Goal: Contribute content

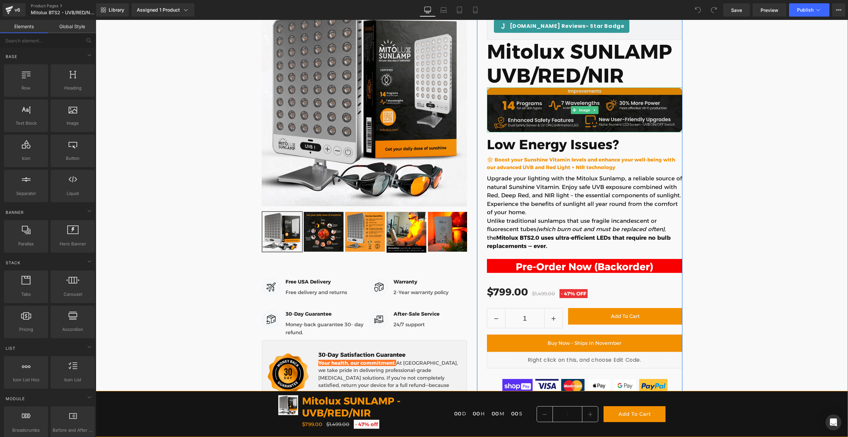
scroll to position [120, 0]
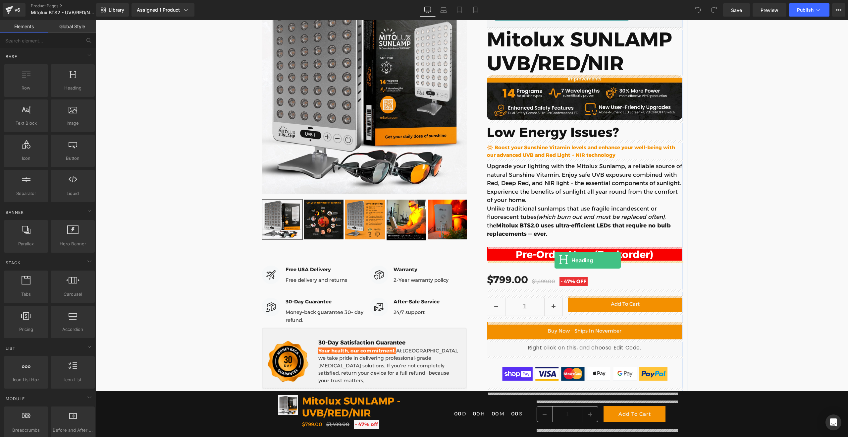
drag, startPoint x: 166, startPoint y: 97, endPoint x: 555, endPoint y: 260, distance: 421.8
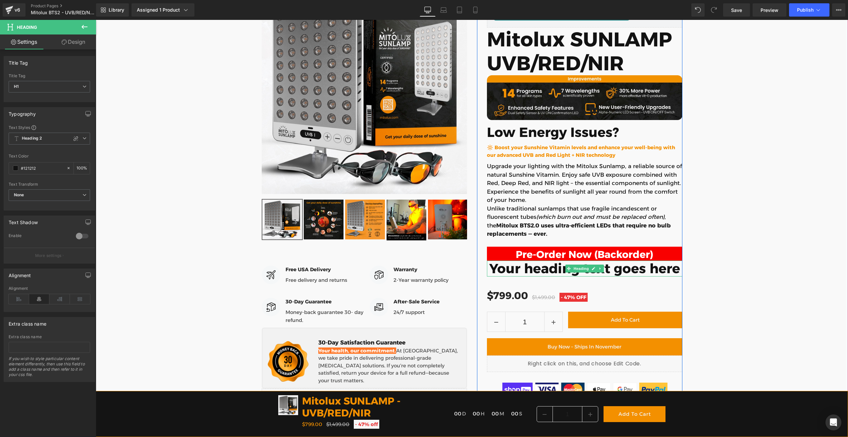
click at [522, 268] on h1 "Your heading text goes here" at bounding box center [584, 268] width 195 height 16
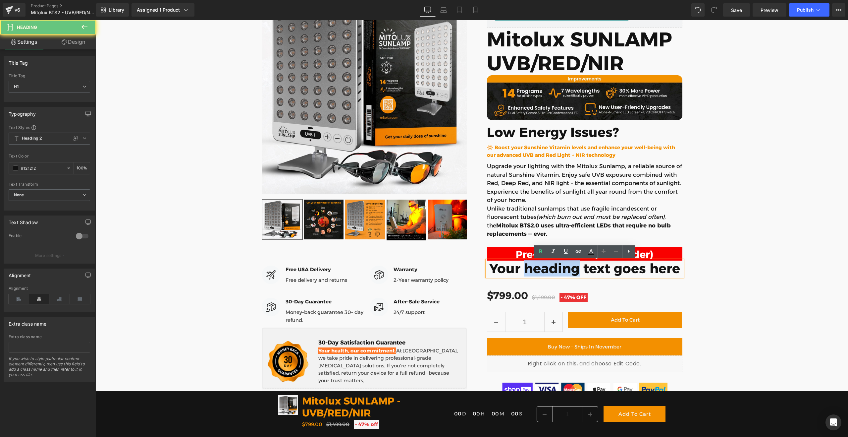
click at [522, 268] on h1 "Your heading text goes here" at bounding box center [584, 268] width 195 height 16
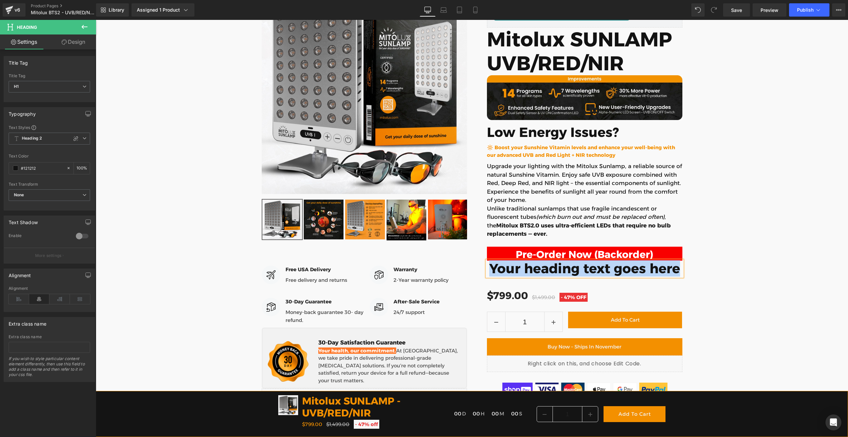
paste div
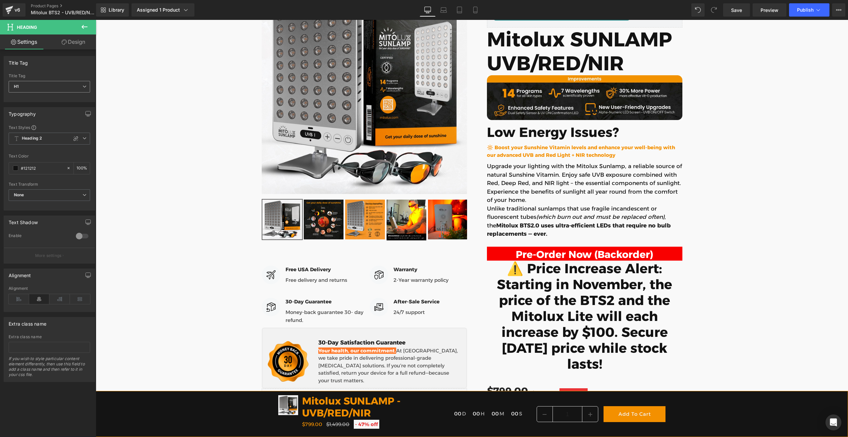
click at [48, 91] on span "H1" at bounding box center [49, 87] width 81 height 12
click at [27, 126] on li "H4" at bounding box center [50, 128] width 82 height 10
type input "100"
click at [29, 135] on span "Heading 2" at bounding box center [49, 138] width 81 height 12
click at [36, 197] on div "Heading 4" at bounding box center [31, 198] width 20 height 5
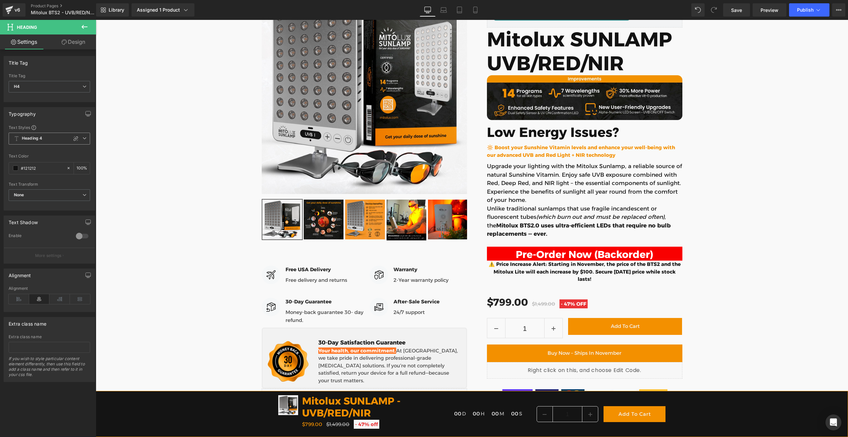
click at [37, 141] on b "Heading 4" at bounding box center [32, 138] width 20 height 6
click at [34, 196] on li "Heading 5" at bounding box center [50, 200] width 82 height 12
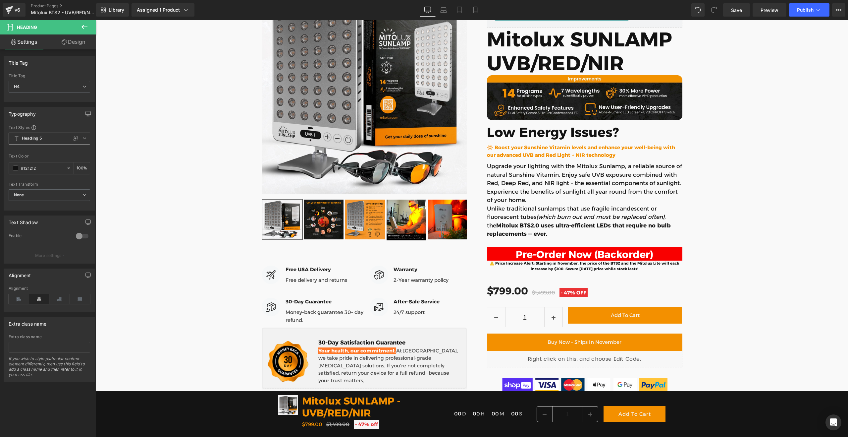
click at [29, 141] on span "Heading 5" at bounding box center [49, 138] width 81 height 12
click at [34, 184] on li "Heading 4" at bounding box center [50, 188] width 82 height 12
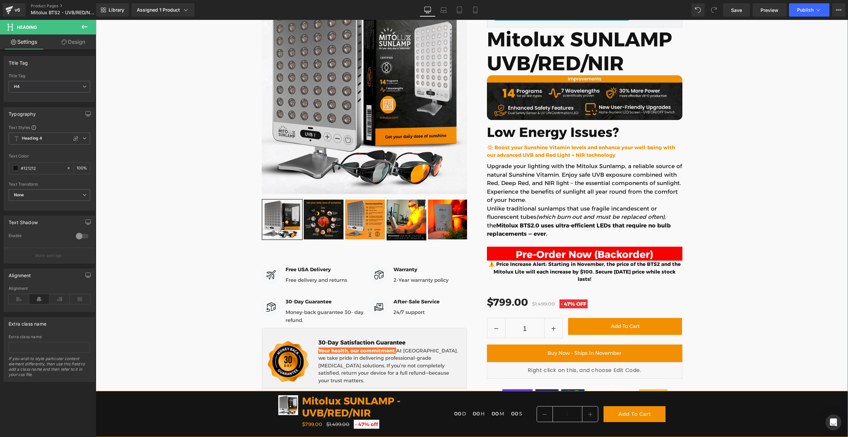
click at [711, 254] on div "Judge.me Reviews - Star Badge Judge.me Reviews New 2nd Generation is Here! Head…" at bounding box center [472, 288] width 752 height 620
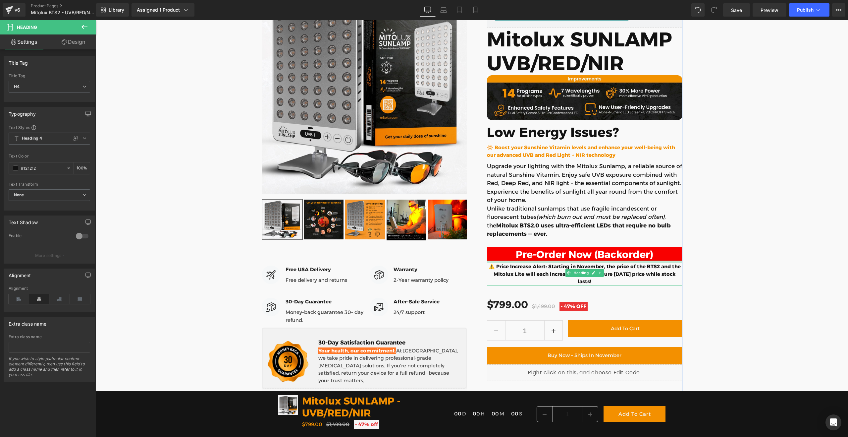
drag, startPoint x: 631, startPoint y: 262, endPoint x: 704, endPoint y: 259, distance: 73.6
click at [631, 264] on div "⚠️ Price Increase Alert: Starting in November, the price of the BTS2 and the Mi…" at bounding box center [584, 272] width 195 height 25
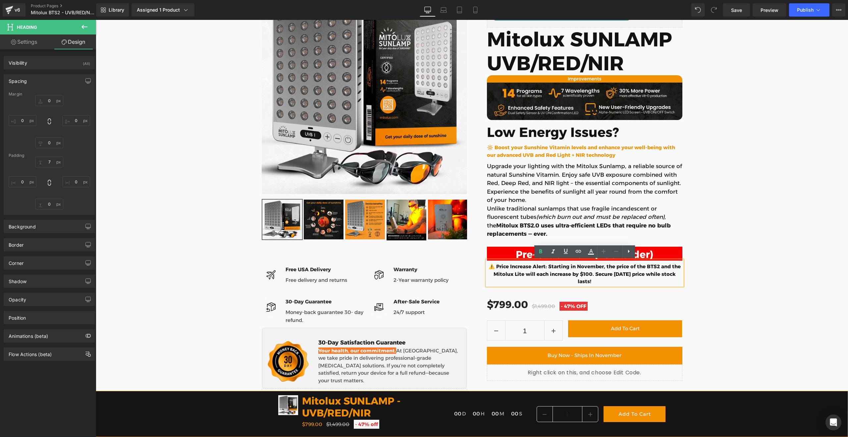
click at [568, 272] on h4 "⚠️ Price Increase Alert: Starting in November, the price of the BTS2 and the Mi…" at bounding box center [584, 274] width 195 height 23
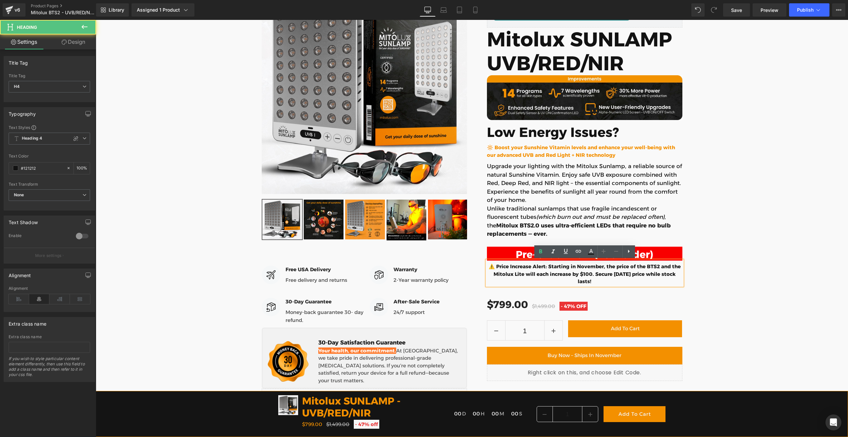
drag, startPoint x: 548, startPoint y: 266, endPoint x: 573, endPoint y: 271, distance: 25.3
click at [599, 280] on h4 "⚠️ Price Increase Alert: Starting in November, the price of the BTS2 and the Mi…" at bounding box center [584, 274] width 195 height 23
click at [542, 254] on icon at bounding box center [541, 251] width 8 height 8
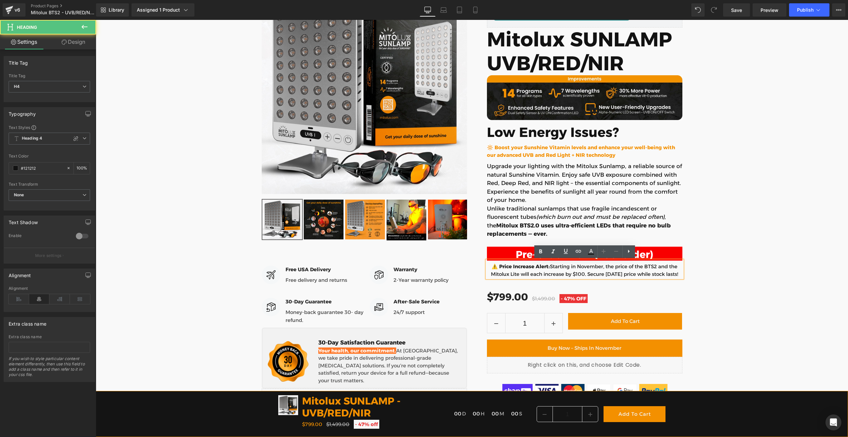
click at [555, 271] on span "Starting in November, the price of the BTS2 and the Mitolux Lite will each incr…" at bounding box center [584, 270] width 187 height 14
drag, startPoint x: 566, startPoint y: 273, endPoint x: 573, endPoint y: 268, distance: 9.2
click at [584, 273] on span "Starting in November, the price of the BTS2 and the Mitolux Lite will each incr…" at bounding box center [584, 270] width 187 height 14
click at [540, 250] on icon at bounding box center [541, 251] width 8 height 8
click at [593, 275] on span ". Secure today’s price while stock lasts!" at bounding box center [631, 274] width 93 height 6
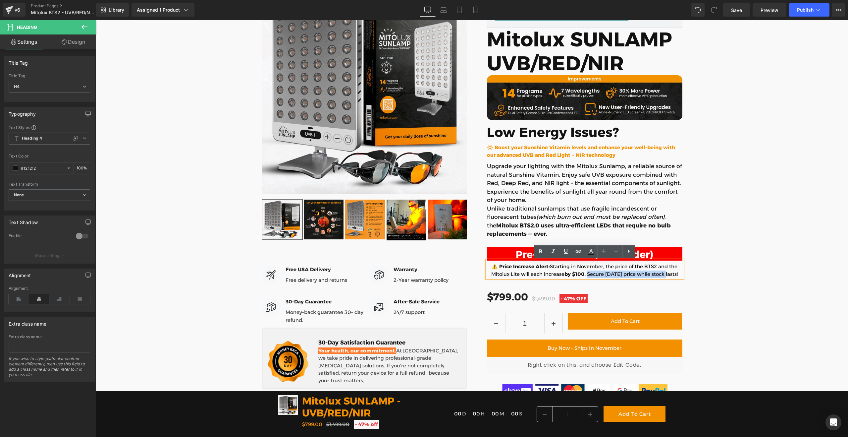
drag, startPoint x: 589, startPoint y: 274, endPoint x: 661, endPoint y: 275, distance: 72.9
click at [665, 274] on span ". Secure today’s price while stock lasts!" at bounding box center [631, 274] width 93 height 6
drag, startPoint x: 551, startPoint y: 267, endPoint x: 683, endPoint y: 274, distance: 132.7
click at [684, 274] on div "New 2nd Generation is Here! Heading Judge.me Reviews - Star Badge Judge.me Revi…" at bounding box center [579, 289] width 215 height 602
click at [551, 253] on icon at bounding box center [553, 251] width 8 height 8
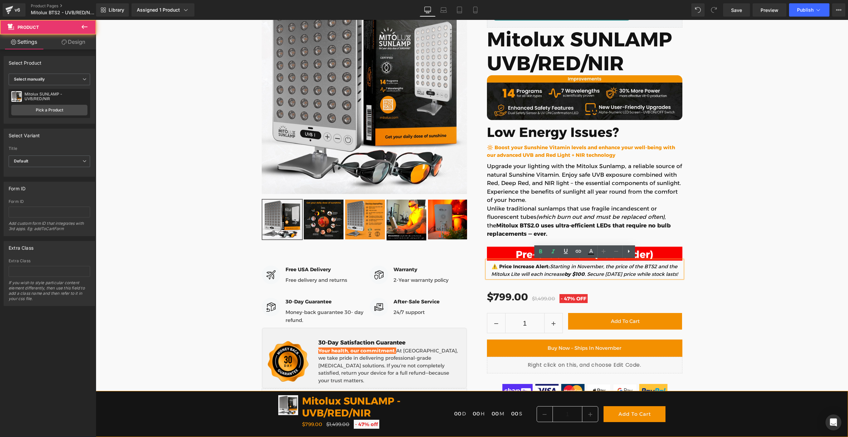
click at [746, 258] on div "Judge.me Reviews - Star Badge Judge.me Reviews New 2nd Generation is Here! Head…" at bounding box center [472, 285] width 752 height 615
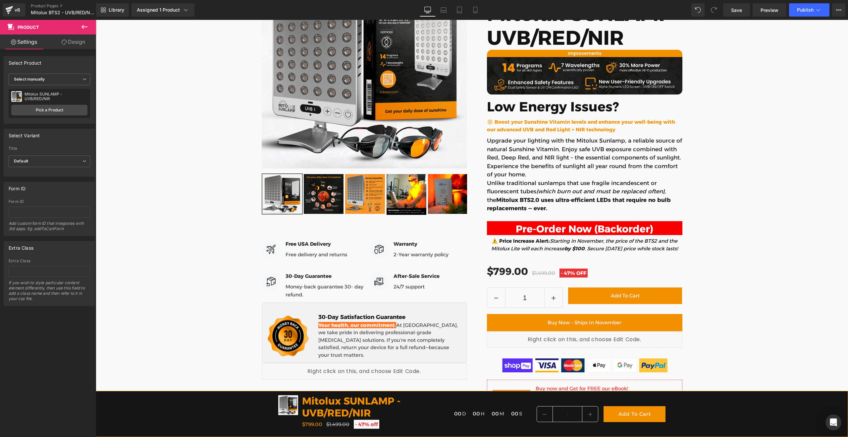
scroll to position [143, 0]
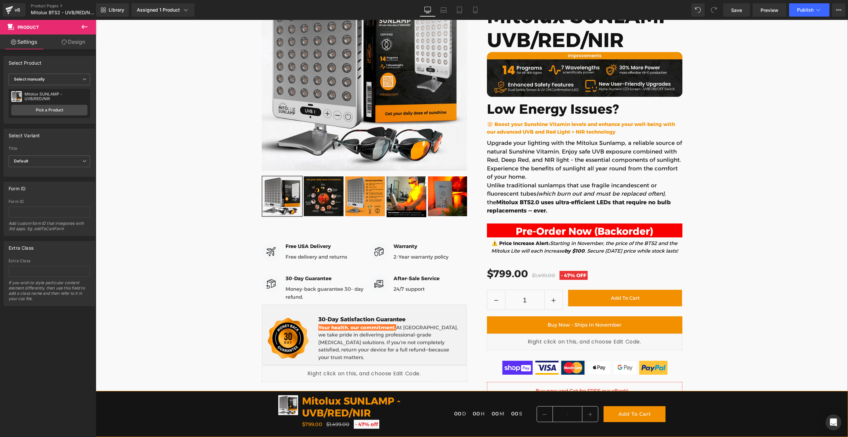
drag, startPoint x: 82, startPoint y: 27, endPoint x: 89, endPoint y: 64, distance: 37.7
click at [89, 64] on div "Product Settings Design Attention : If you want to show the product linked with…" at bounding box center [48, 230] width 96 height 420
click at [84, 28] on icon at bounding box center [84, 27] width 8 height 8
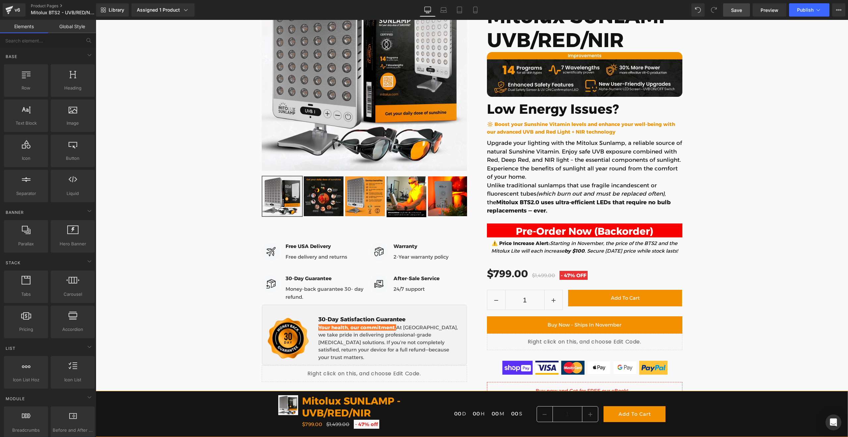
click at [738, 10] on span "Save" at bounding box center [736, 10] width 11 height 7
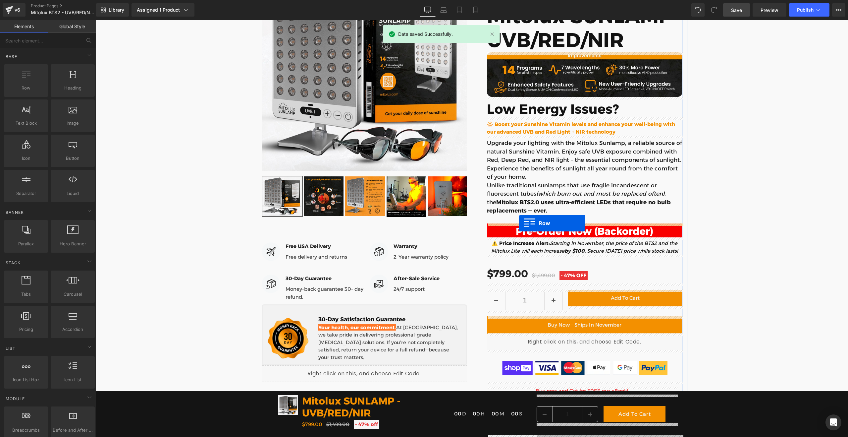
drag, startPoint x: 120, startPoint y: 96, endPoint x: 519, endPoint y: 223, distance: 418.7
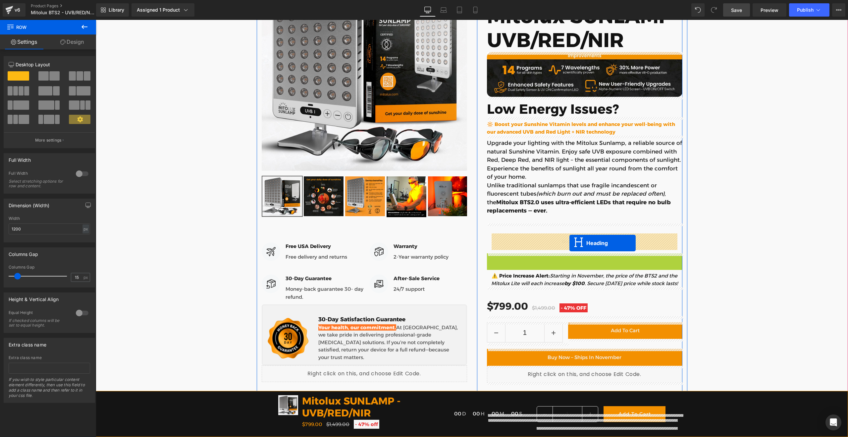
drag, startPoint x: 569, startPoint y: 261, endPoint x: 569, endPoint y: 243, distance: 18.6
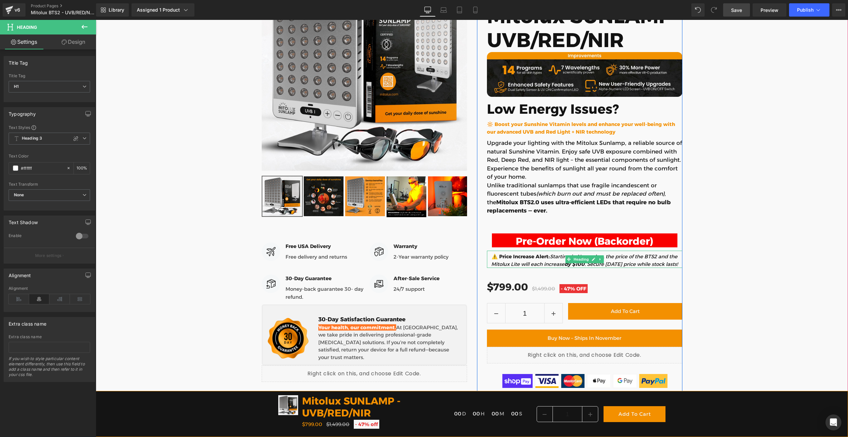
click at [524, 261] on span "Starting in November, the price of the BTS2 and the Mitolux Lite will each incr…" at bounding box center [584, 260] width 186 height 14
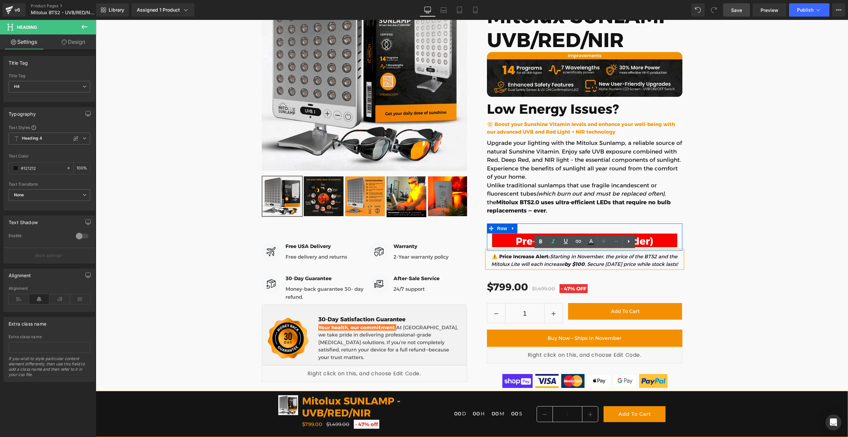
drag, startPoint x: 508, startPoint y: 243, endPoint x: 512, endPoint y: 245, distance: 4.3
click at [508, 243] on h1 "Pre-Order Now (Backorder)" at bounding box center [584, 241] width 185 height 12
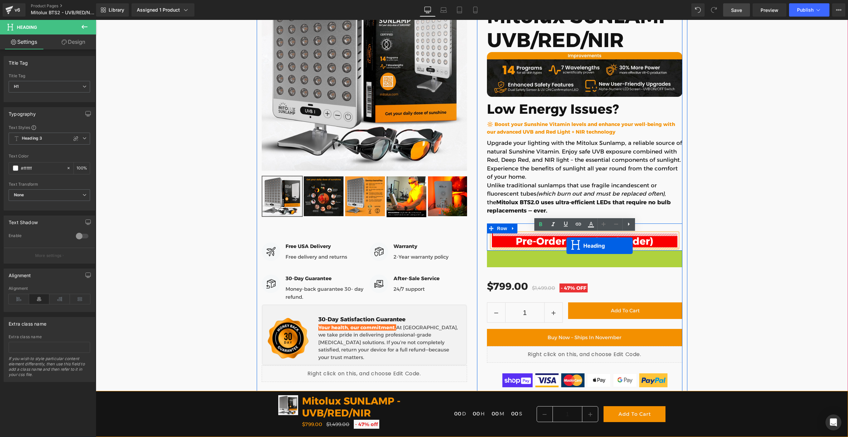
drag, startPoint x: 568, startPoint y: 259, endPoint x: 566, endPoint y: 245, distance: 14.1
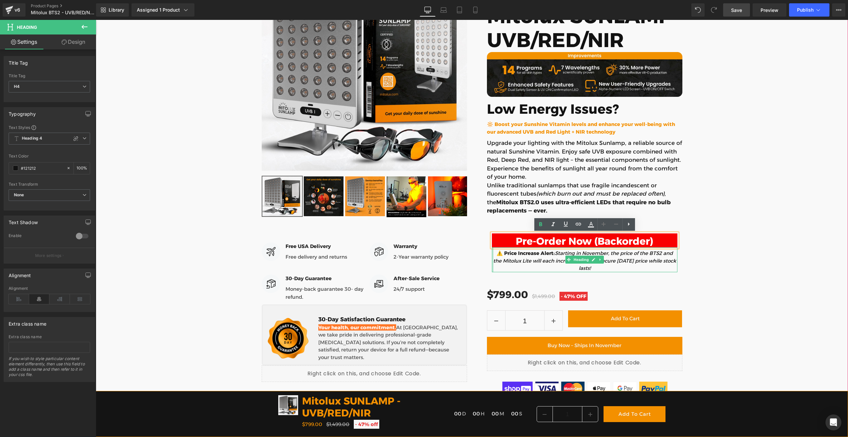
click at [492, 259] on div at bounding box center [493, 259] width 2 height 25
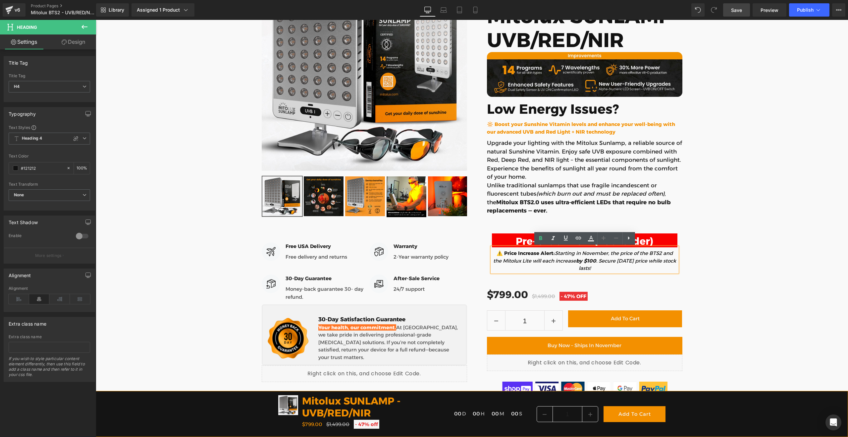
click at [487, 255] on div "Pre-Order Now (Backorder) Heading ⚠️ Price Increase Alert: Starting in November…" at bounding box center [584, 252] width 195 height 39
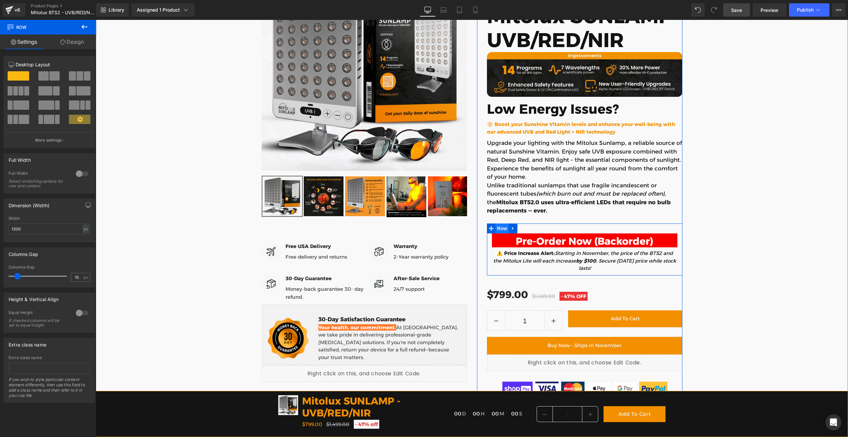
click at [502, 231] on span "Row" at bounding box center [502, 228] width 13 height 10
click at [71, 42] on link "Design" at bounding box center [72, 41] width 48 height 15
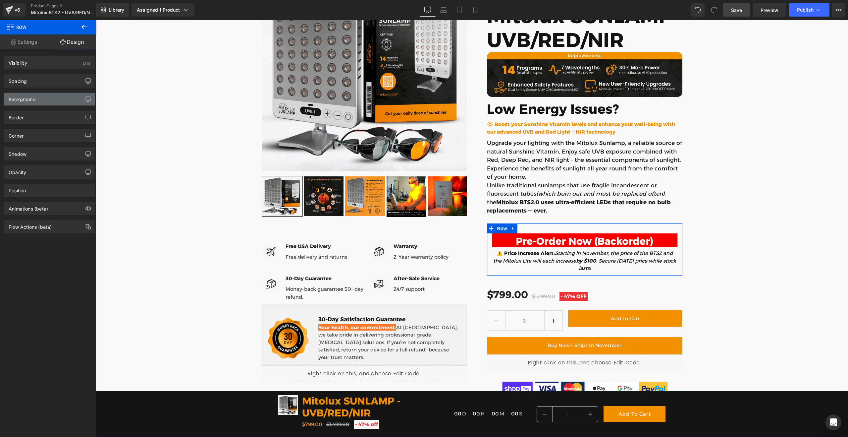
click at [47, 98] on div "Background" at bounding box center [49, 99] width 91 height 13
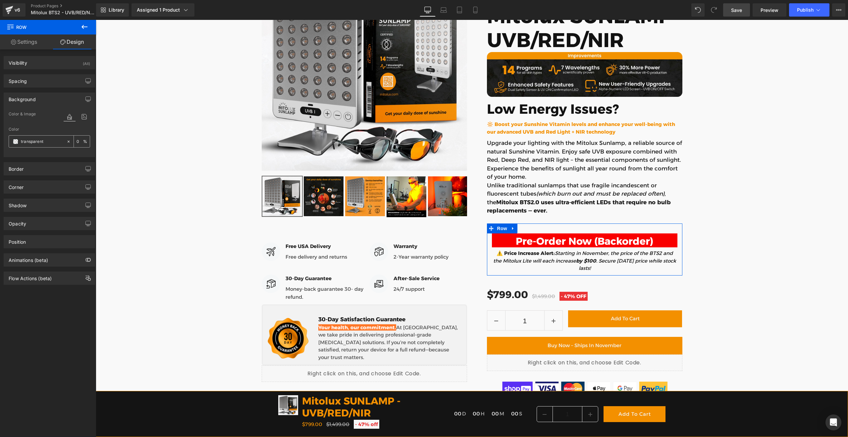
click at [39, 138] on input "transparent" at bounding box center [42, 141] width 42 height 7
click at [14, 142] on span at bounding box center [15, 141] width 5 height 5
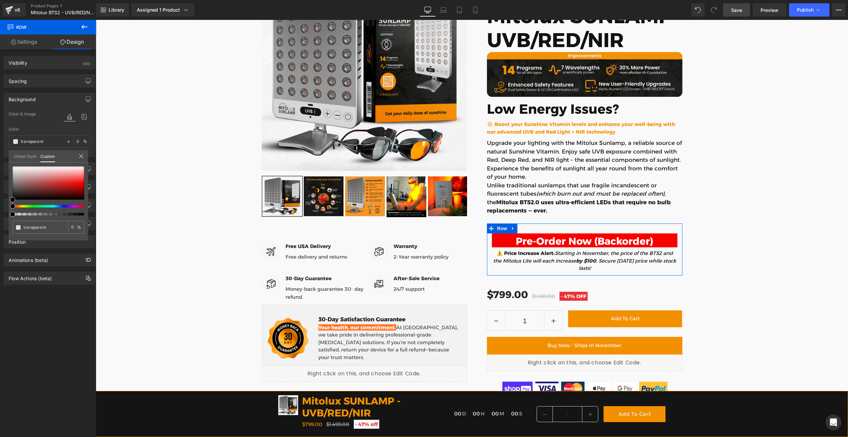
click at [32, 156] on link "Global Style" at bounding box center [25, 155] width 23 height 11
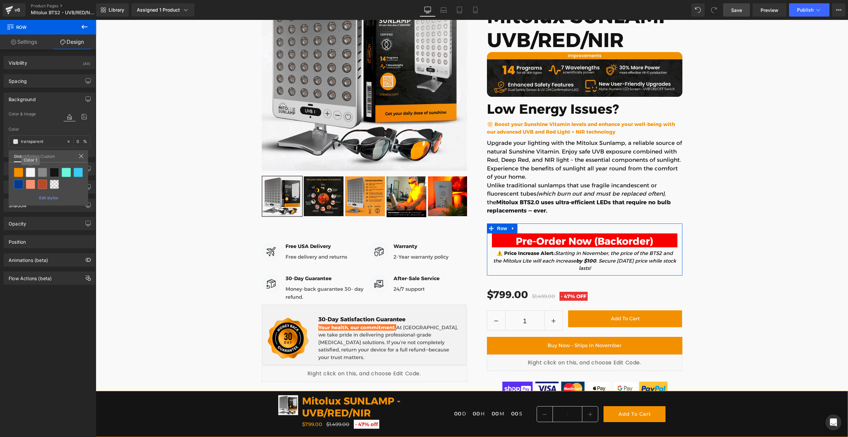
click at [32, 171] on div at bounding box center [30, 172] width 9 height 9
type input "Color 1"
click at [15, 142] on span at bounding box center [15, 141] width 5 height 5
click at [43, 0] on div "Row You are previewing how the will restyle your page. You can not edit Element…" at bounding box center [424, 0] width 848 height 0
click at [30, 170] on div "Border" at bounding box center [49, 169] width 91 height 13
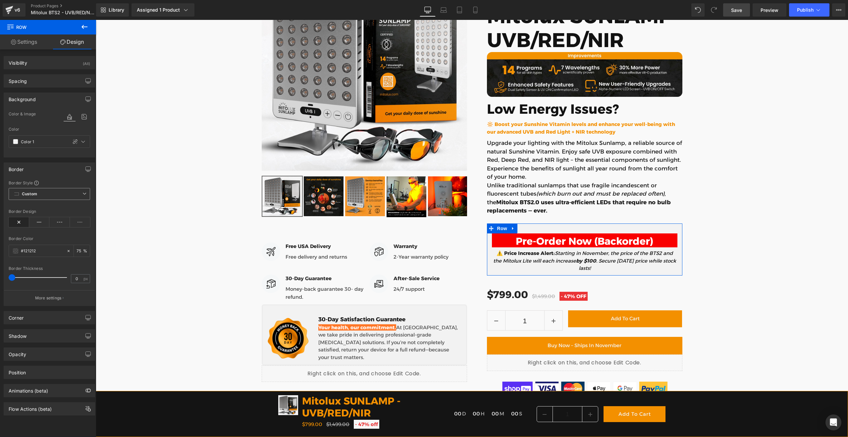
click at [26, 193] on b "Custom" at bounding box center [29, 194] width 15 height 6
click at [39, 228] on div "Border Dashed" at bounding box center [35, 230] width 29 height 5
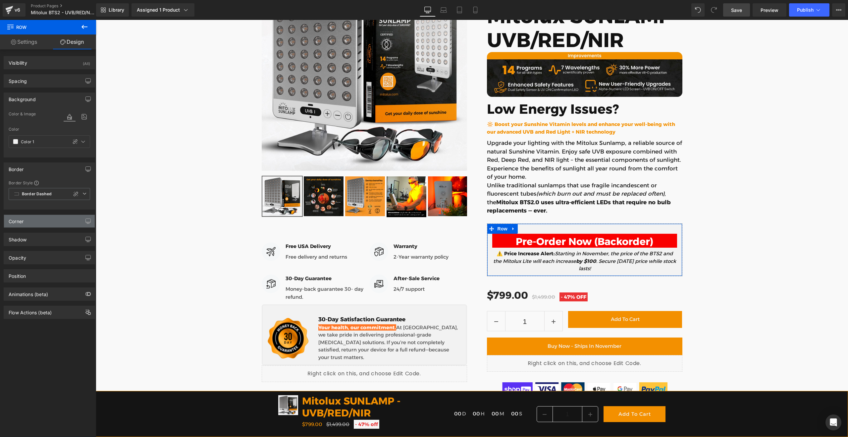
click at [41, 221] on div "Corner" at bounding box center [49, 221] width 91 height 13
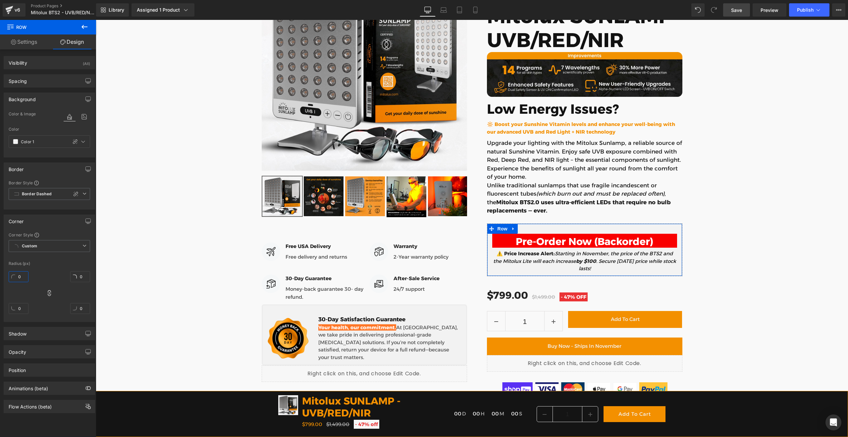
click at [22, 277] on input "0" at bounding box center [19, 276] width 20 height 11
type input "1"
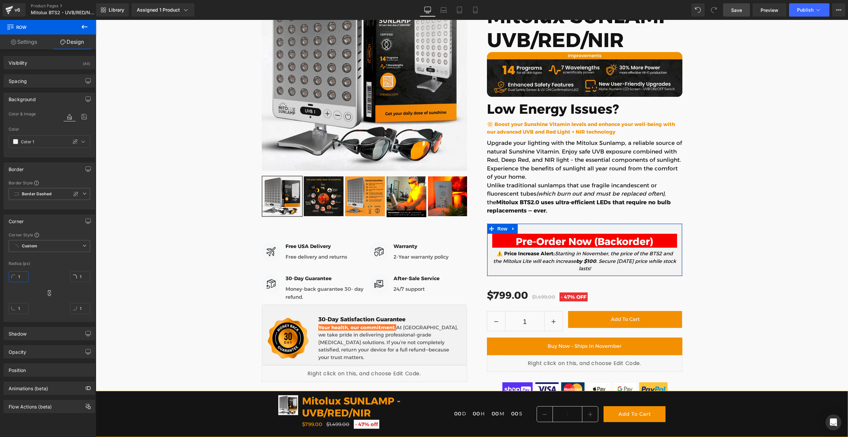
type input "17"
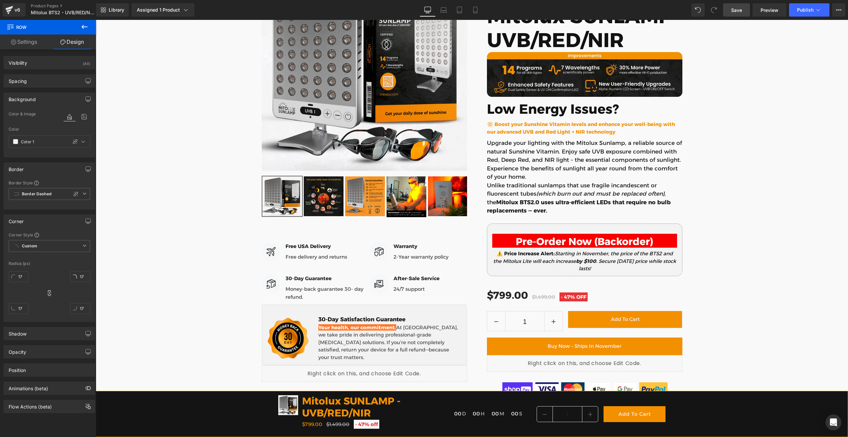
click at [739, 13] on span "Save" at bounding box center [736, 10] width 11 height 7
click at [801, 12] on span "Publish" at bounding box center [805, 9] width 17 height 5
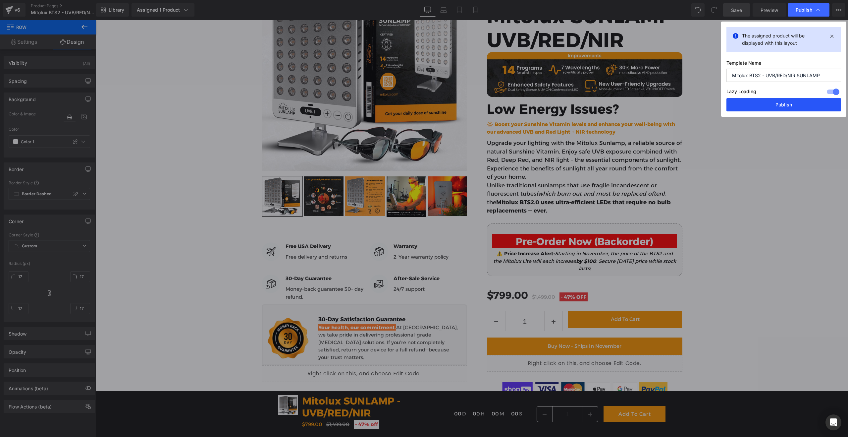
click at [784, 105] on button "Publish" at bounding box center [783, 104] width 115 height 13
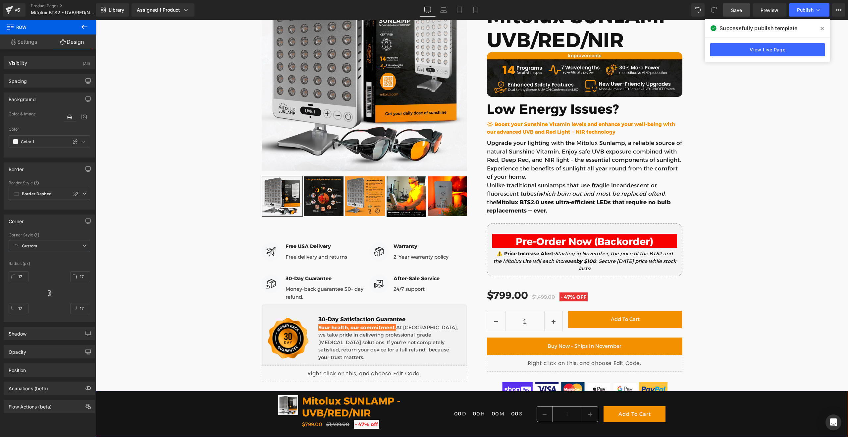
click at [513, 229] on icon at bounding box center [513, 228] width 5 height 5
click at [514, 229] on icon at bounding box center [513, 228] width 5 height 5
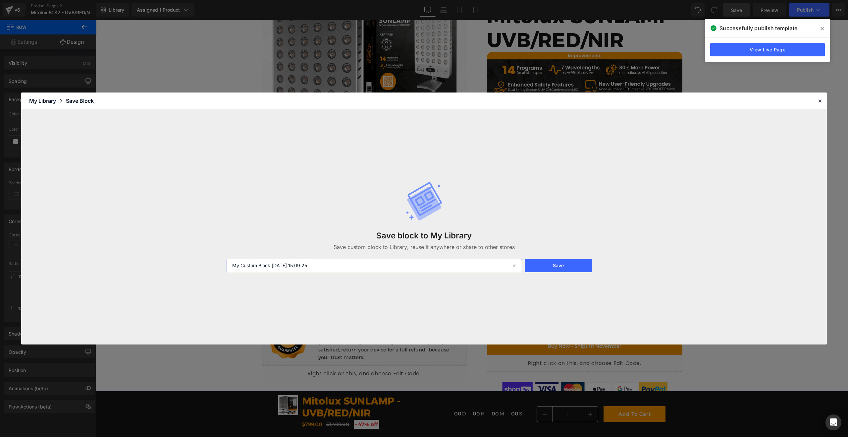
click at [307, 268] on input "My Custom Block 2025-09-22 15:09:25" at bounding box center [374, 265] width 295 height 13
type input "Pre Order Alert and Price Increase Block 2025-09-22 15:09:25"
click at [543, 264] on button "Save" at bounding box center [558, 265] width 67 height 13
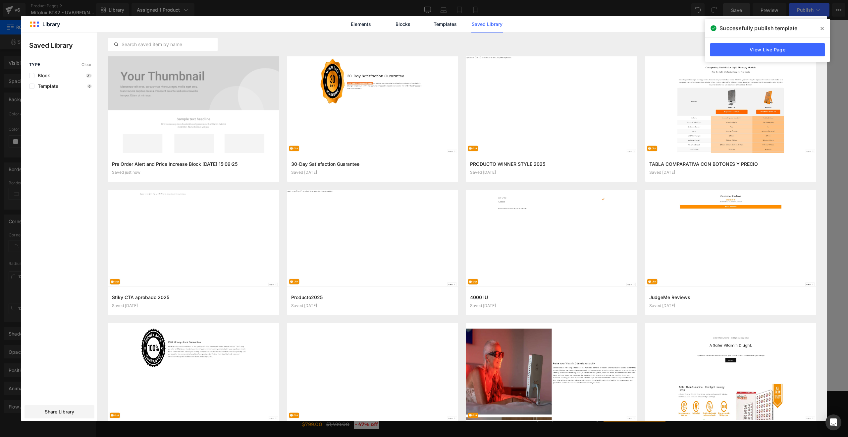
click at [822, 29] on icon at bounding box center [821, 28] width 3 height 5
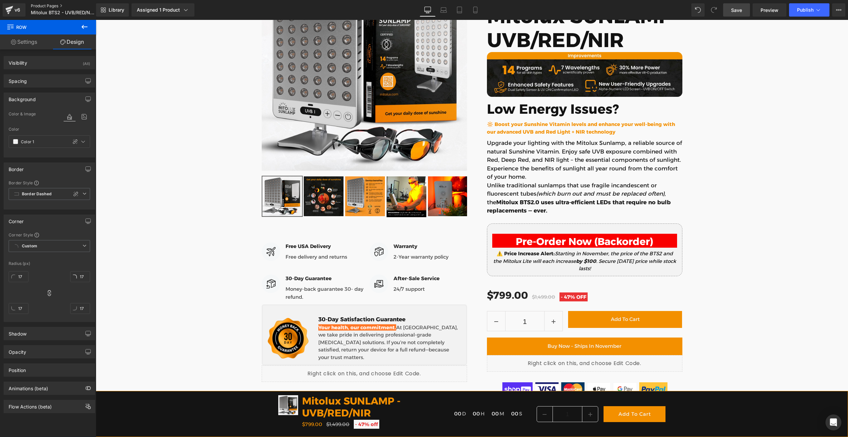
click at [48, 7] on link "Product Pages" at bounding box center [69, 5] width 76 height 5
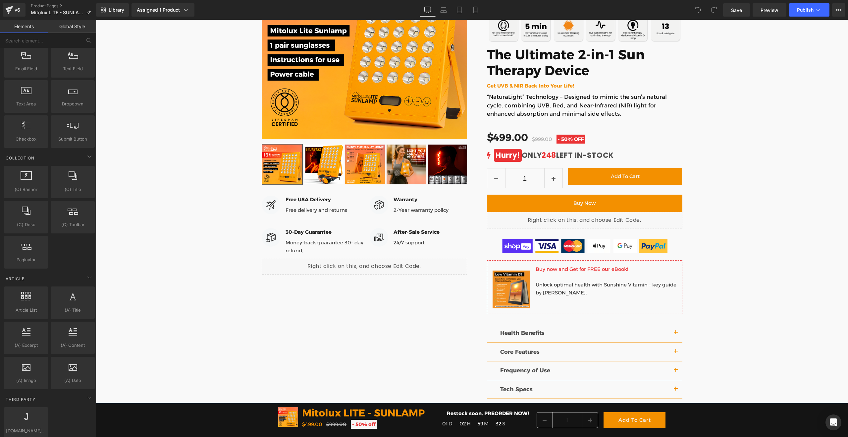
scroll to position [1108, 0]
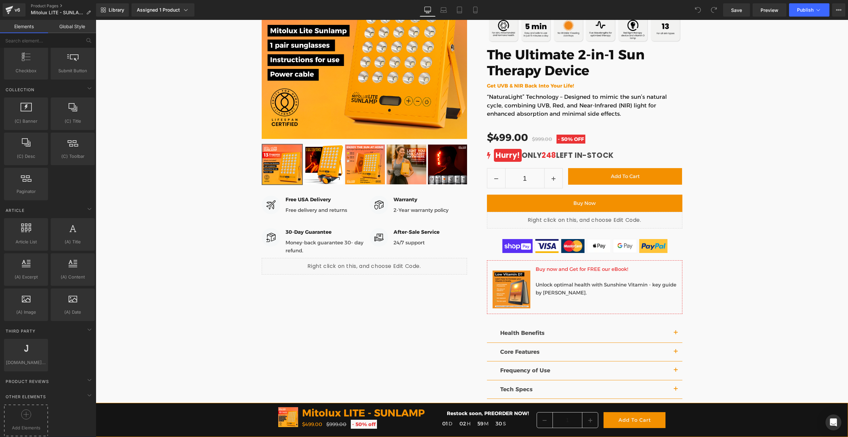
click at [21, 409] on icon at bounding box center [26, 414] width 10 height 10
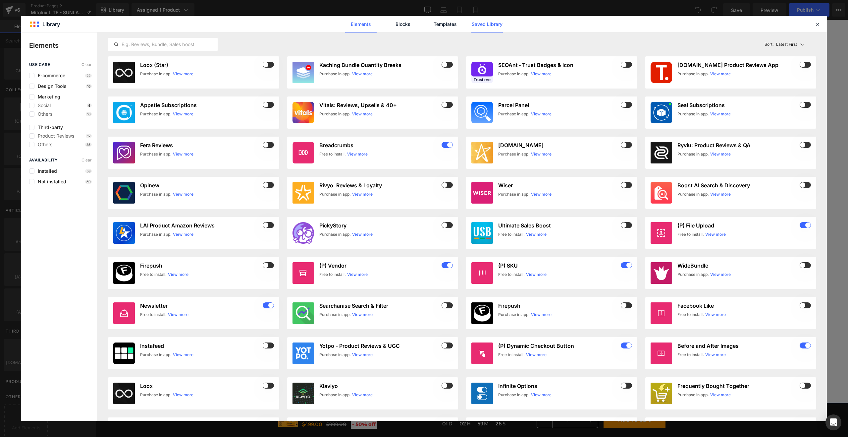
click at [494, 22] on link "Saved Library" at bounding box center [486, 24] width 31 height 17
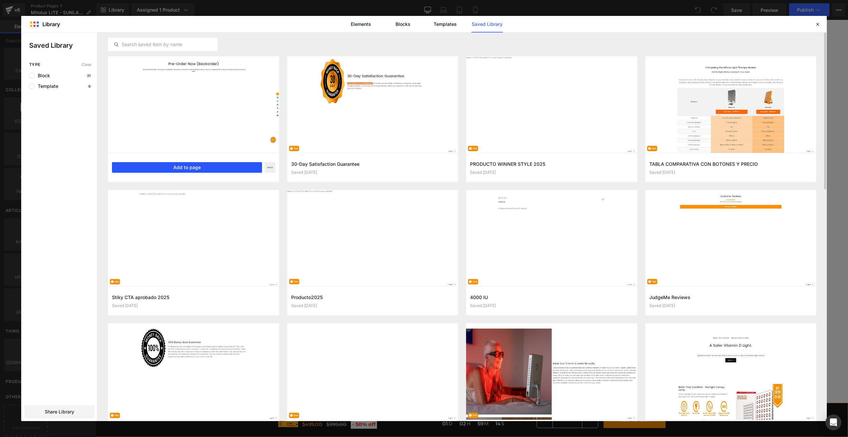
click at [193, 167] on button "Add to page" at bounding box center [187, 167] width 150 height 11
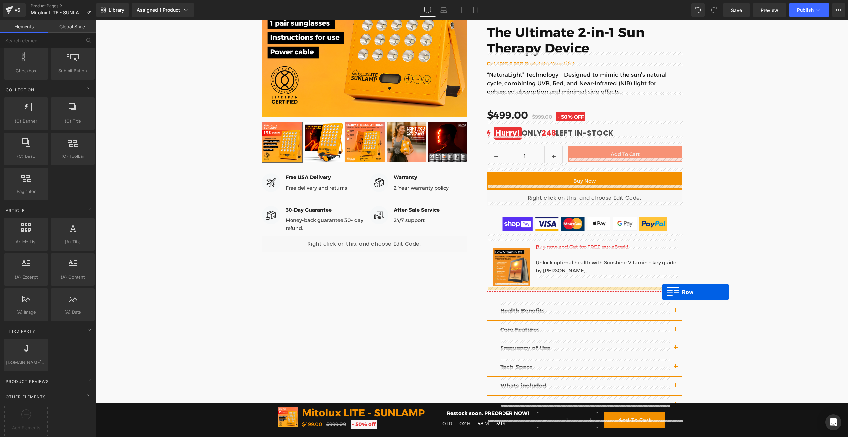
scroll to position [197, 0]
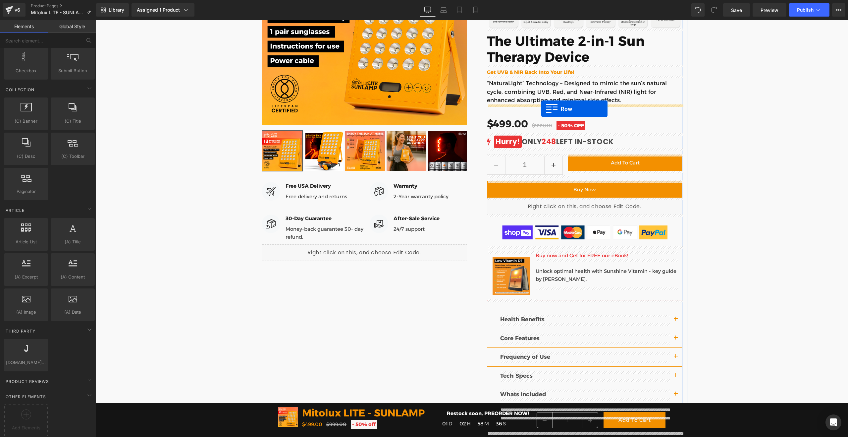
drag, startPoint x: 277, startPoint y: 100, endPoint x: 541, endPoint y: 107, distance: 264.1
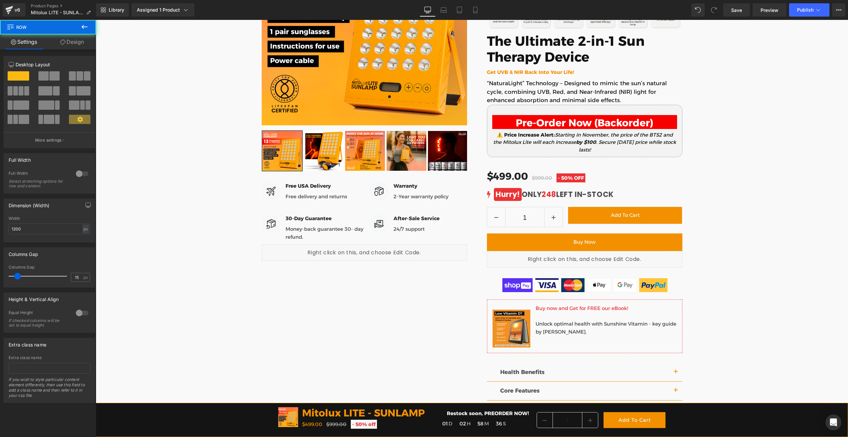
scroll to position [188, 0]
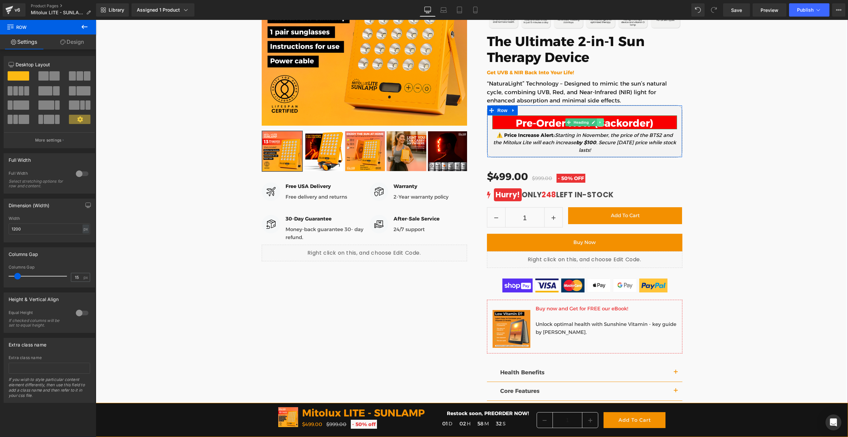
click at [601, 122] on icon at bounding box center [600, 122] width 1 height 2
click at [603, 122] on icon at bounding box center [604, 122] width 4 height 4
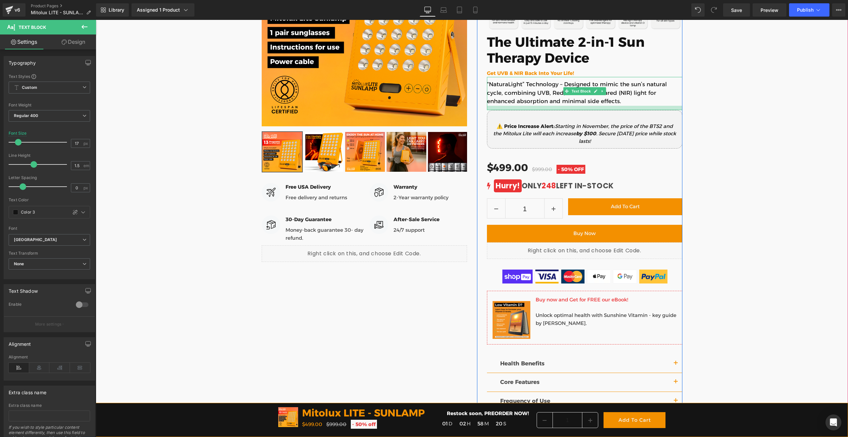
drag, startPoint x: 620, startPoint y: 104, endPoint x: 619, endPoint y: 109, distance: 4.7
click at [619, 109] on div at bounding box center [584, 108] width 195 height 4
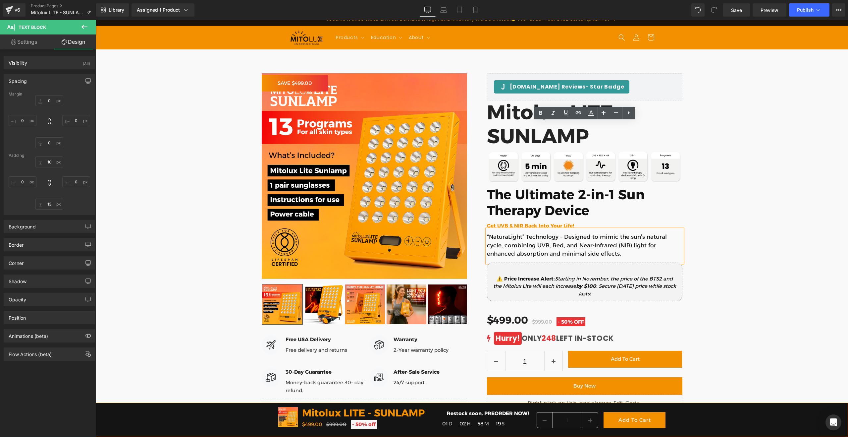
scroll to position [0, 0]
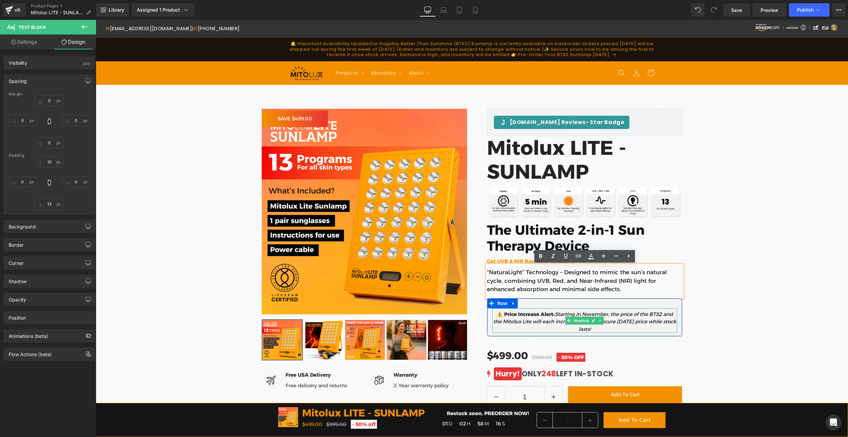
click at [607, 314] on span "Starting in November, the price of the BTS2 and the Mitolux Lite will each incr…" at bounding box center [583, 318] width 180 height 14
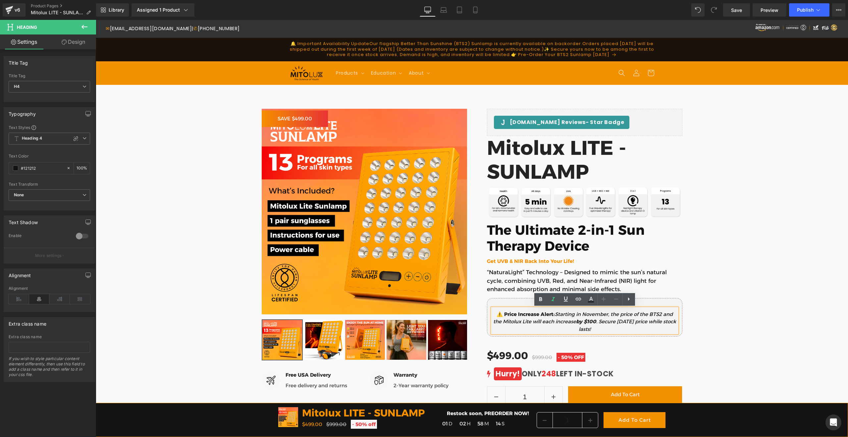
click at [607, 314] on span "Starting in November, the price of the BTS2 and the Mitolux Lite will each incr…" at bounding box center [583, 318] width 180 height 14
click at [738, 12] on span "Save" at bounding box center [736, 10] width 11 height 7
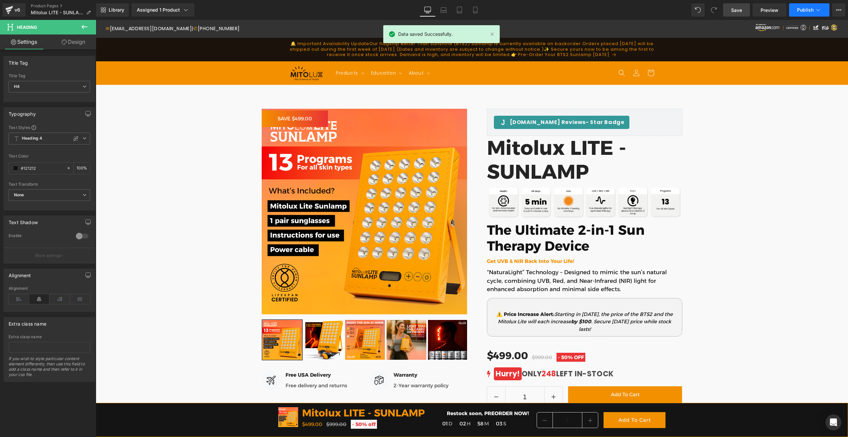
click at [799, 10] on span "Publish" at bounding box center [805, 9] width 17 height 5
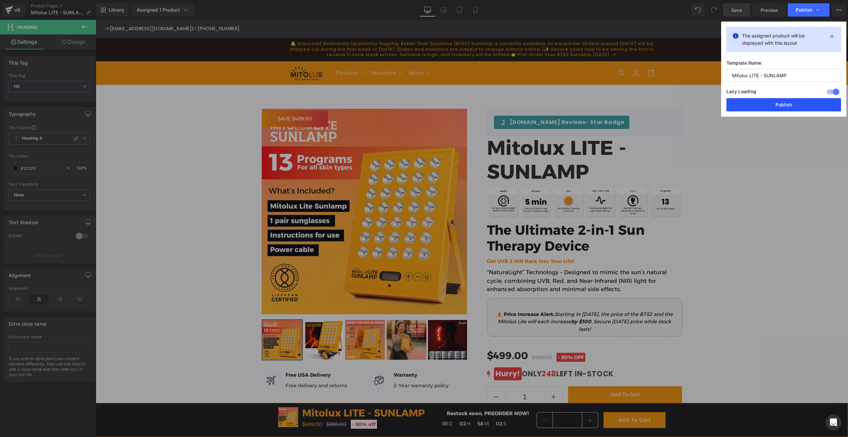
click at [785, 106] on button "Publish" at bounding box center [783, 104] width 115 height 13
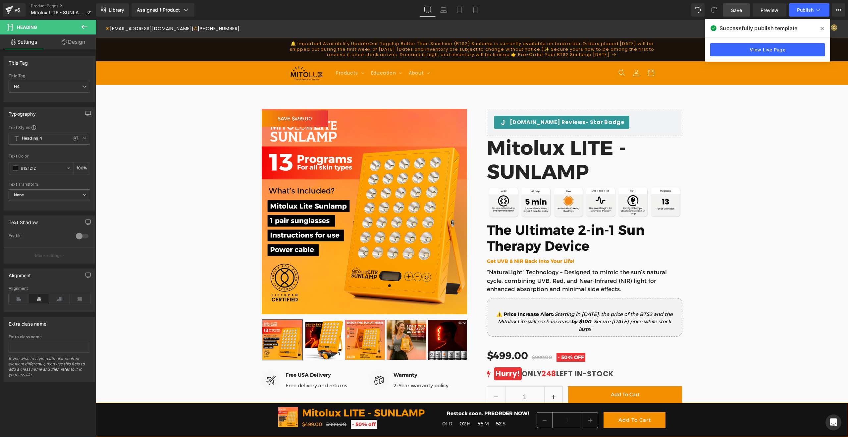
click at [821, 30] on icon at bounding box center [821, 28] width 3 height 5
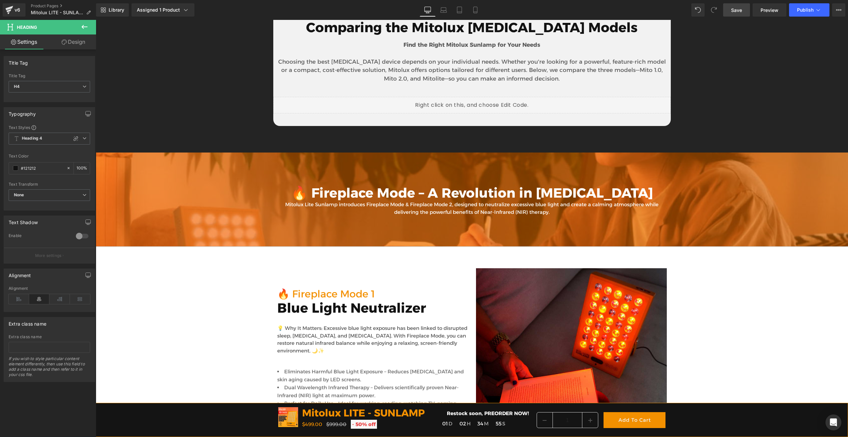
scroll to position [1491, 0]
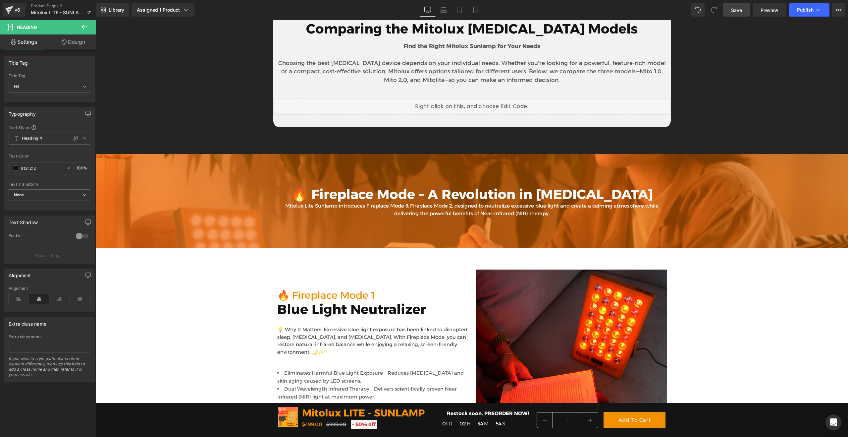
click at [85, 26] on icon at bounding box center [84, 27] width 8 height 8
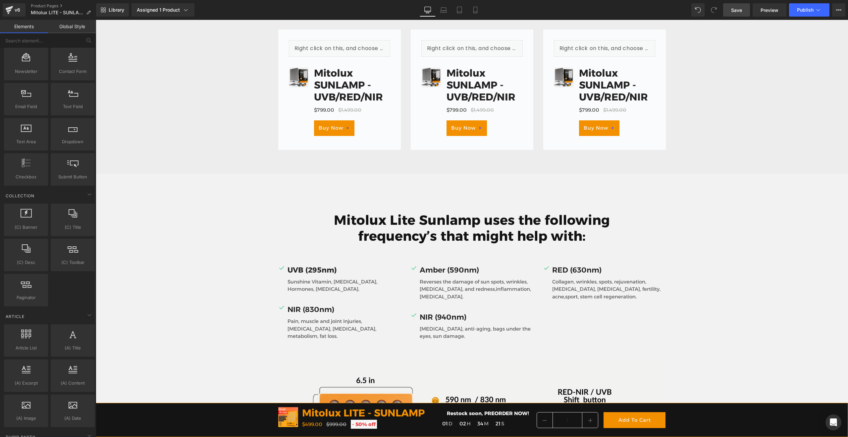
scroll to position [2234, 0]
